Goal: Entertainment & Leisure: Consume media (video, audio)

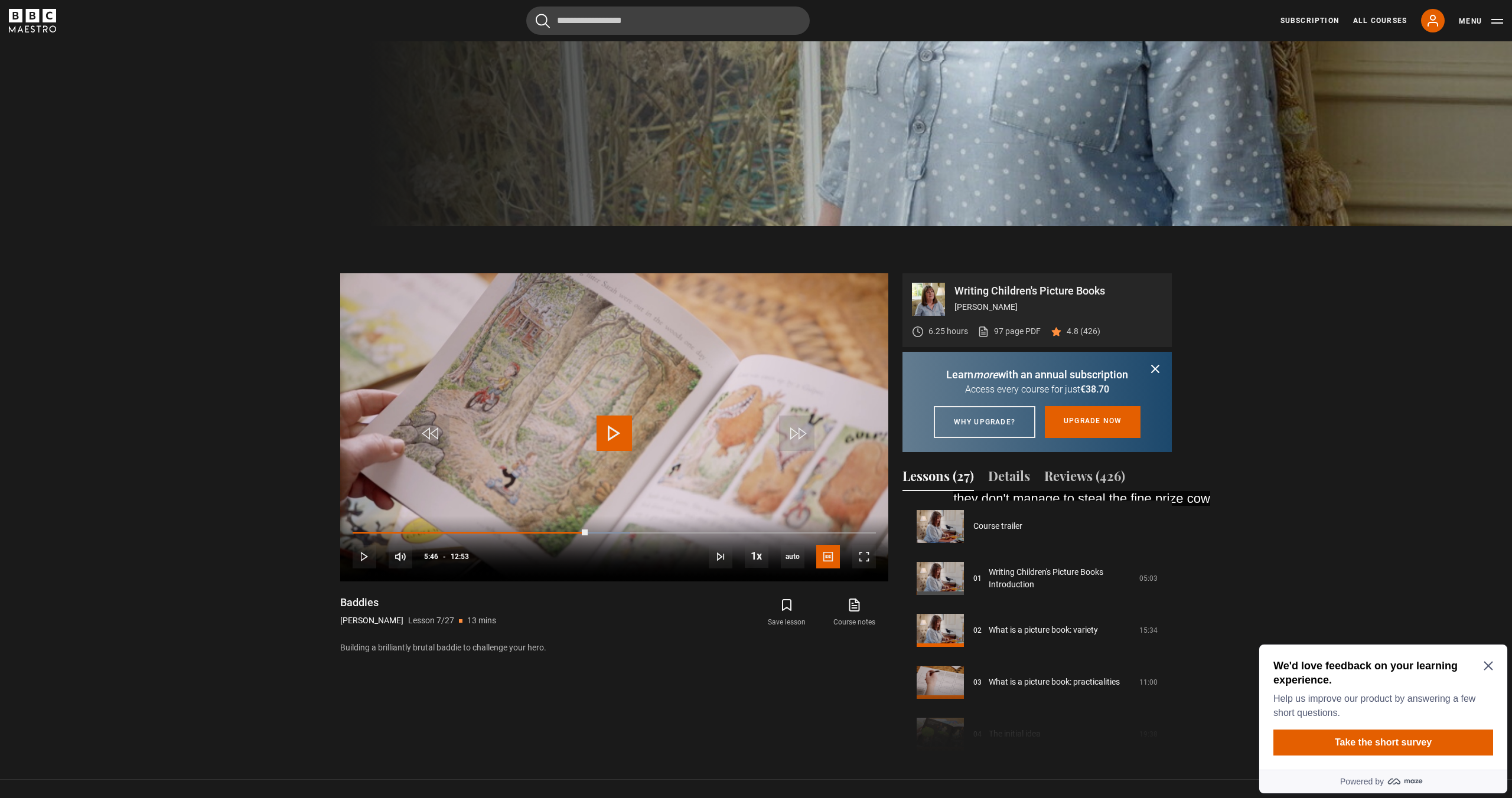
scroll to position [328, 0]
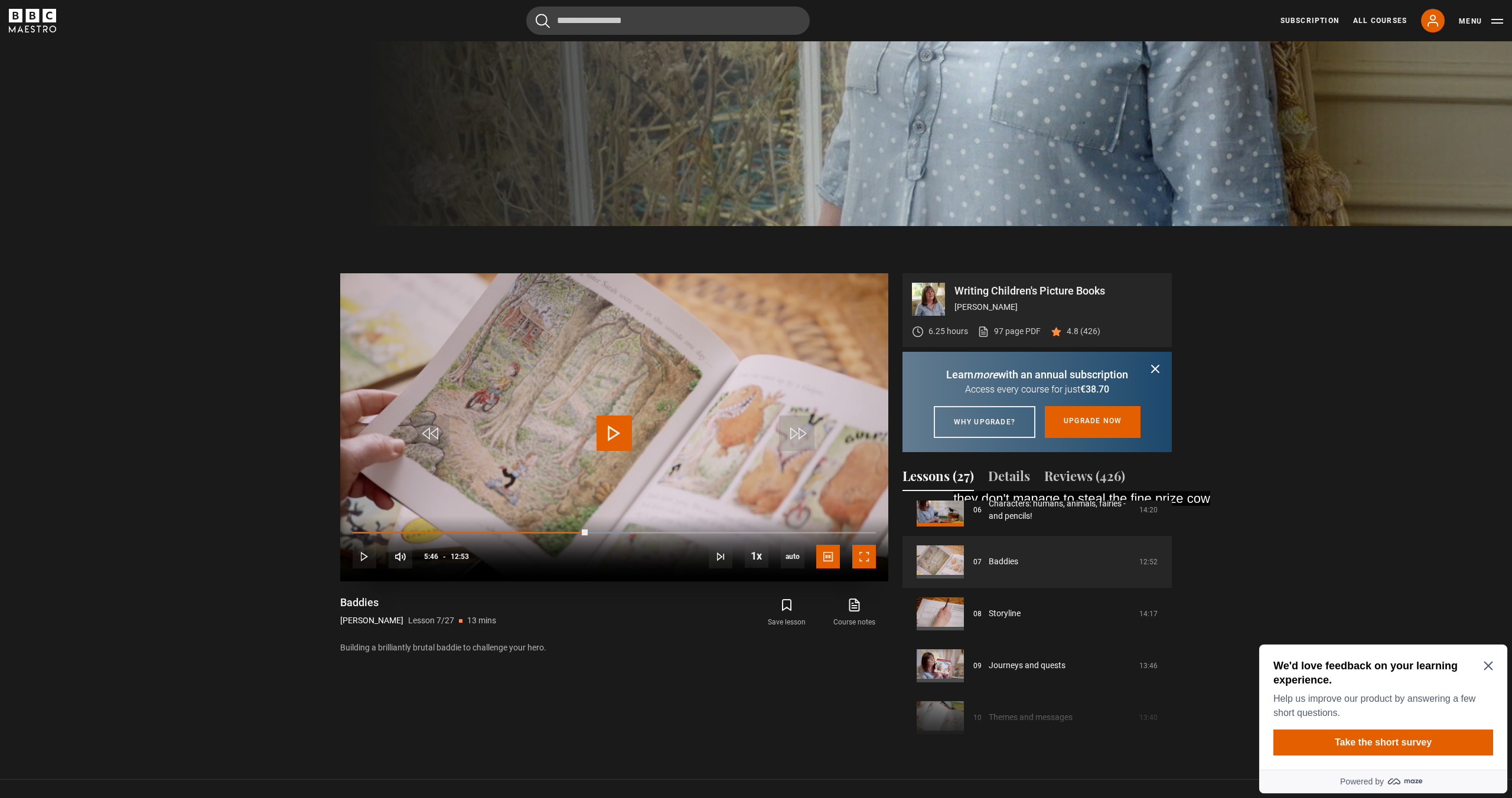
click at [865, 559] on span "Video Player" at bounding box center [863, 557] width 23 height 23
click at [617, 373] on video "Video Player" at bounding box center [614, 427] width 548 height 308
click at [866, 552] on span "Video Player" at bounding box center [863, 557] width 23 height 23
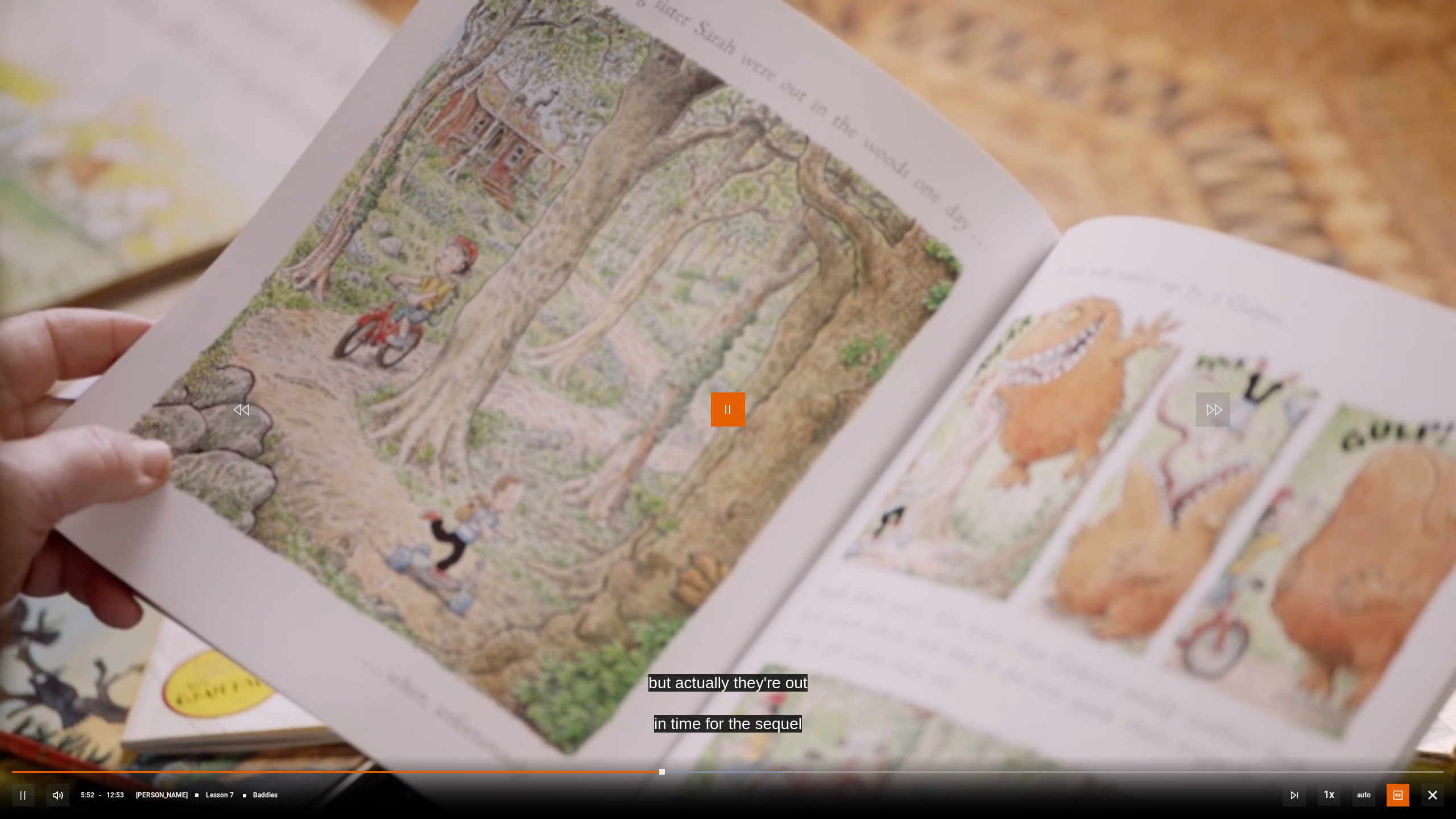
click at [716, 408] on span "Video Player" at bounding box center [728, 409] width 34 height 34
